Goal: Transaction & Acquisition: Purchase product/service

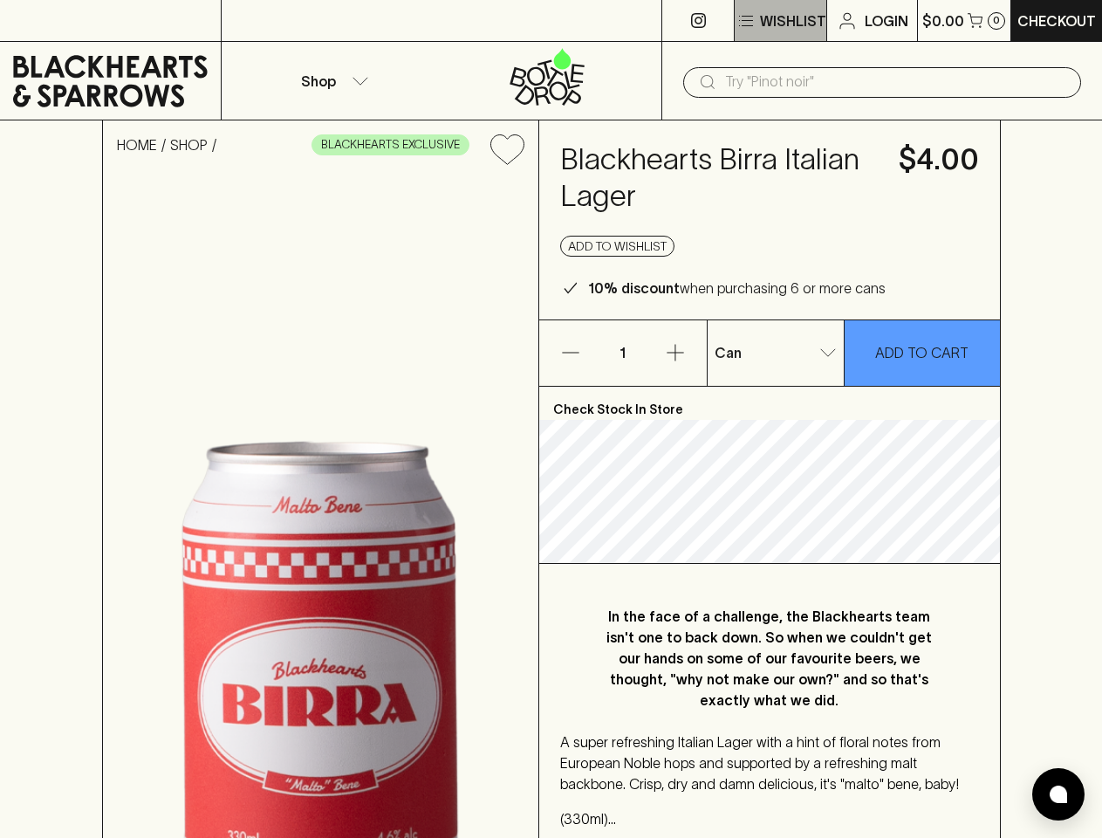
click at [779, 21] on p "Wishlist" at bounding box center [793, 20] width 66 height 21
